Goal: Entertainment & Leisure: Consume media (video, audio)

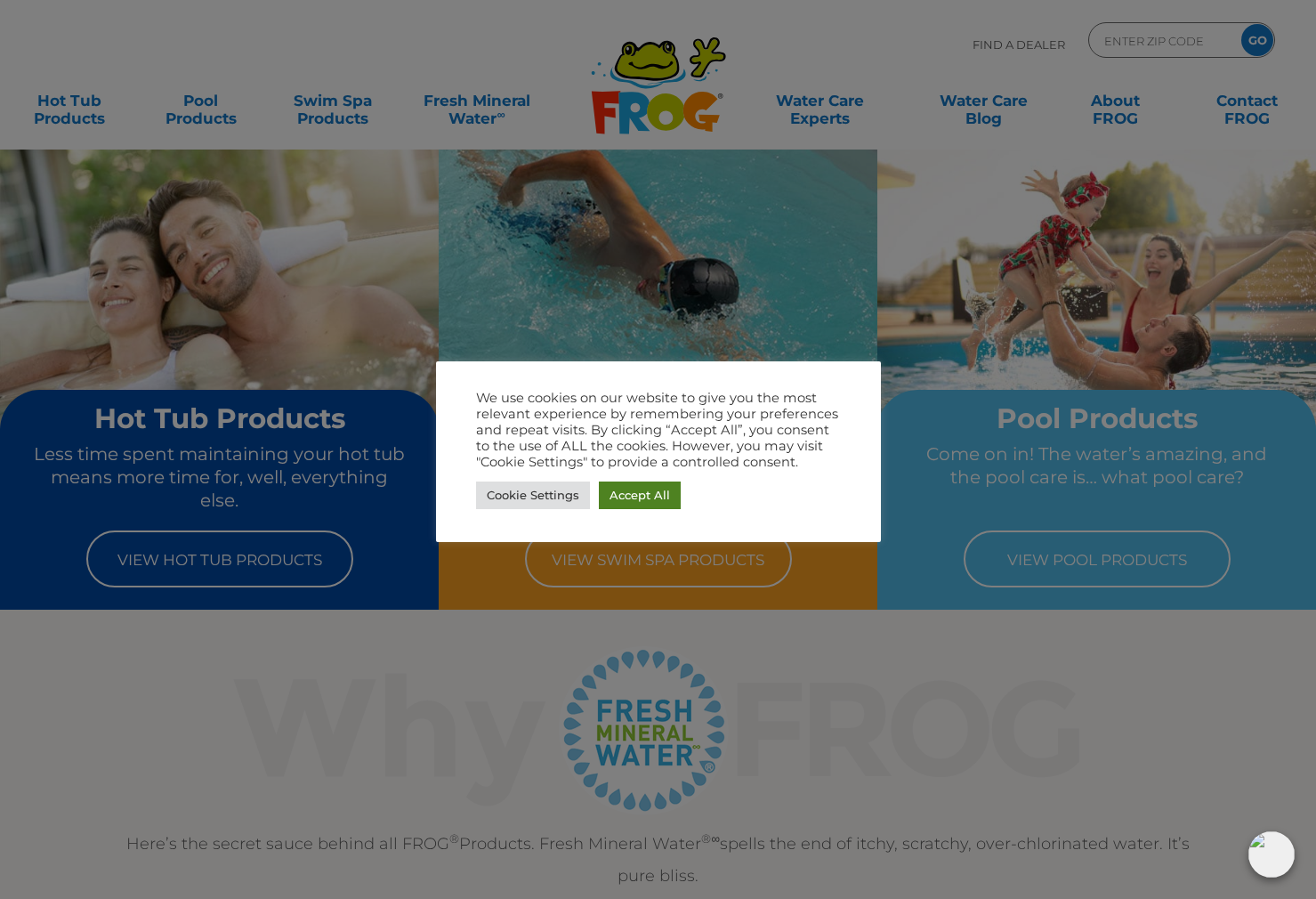
click at [616, 492] on link "Accept All" at bounding box center [639, 495] width 82 height 28
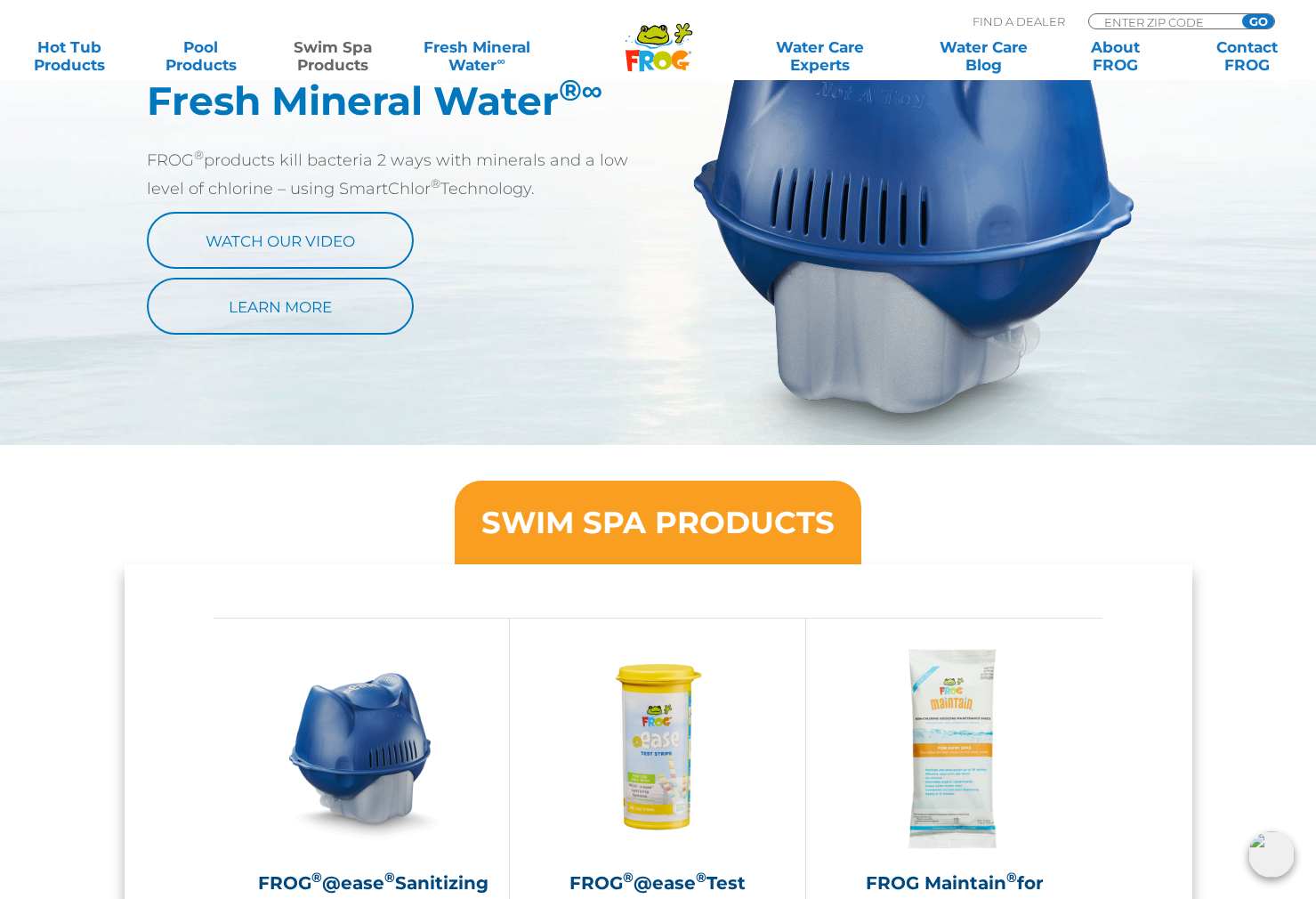
scroll to position [1076, 0]
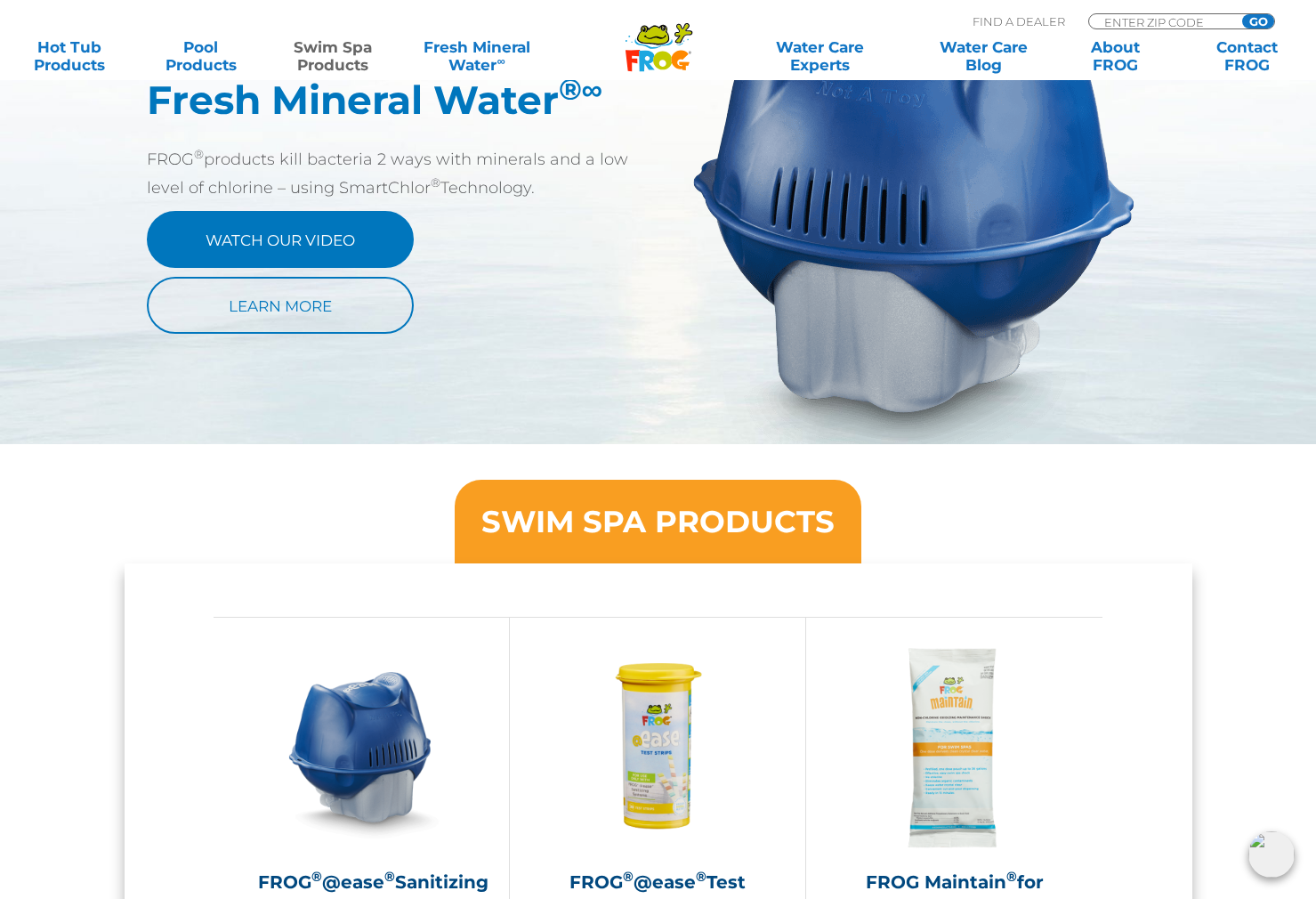
click at [253, 243] on link "Watch Our Video" at bounding box center [281, 239] width 267 height 57
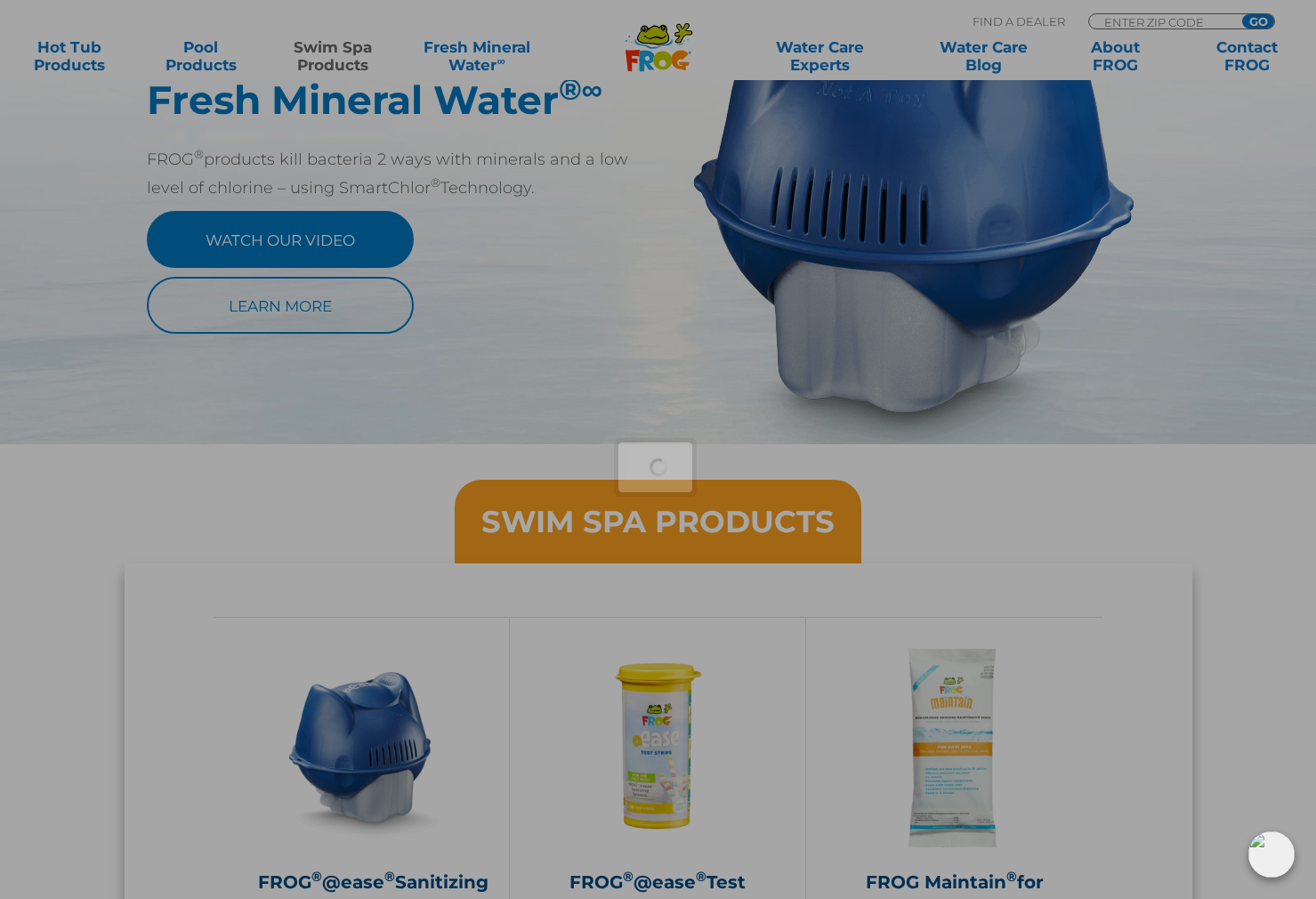
scroll to position [1077, 0]
